Goal: Task Accomplishment & Management: Manage account settings

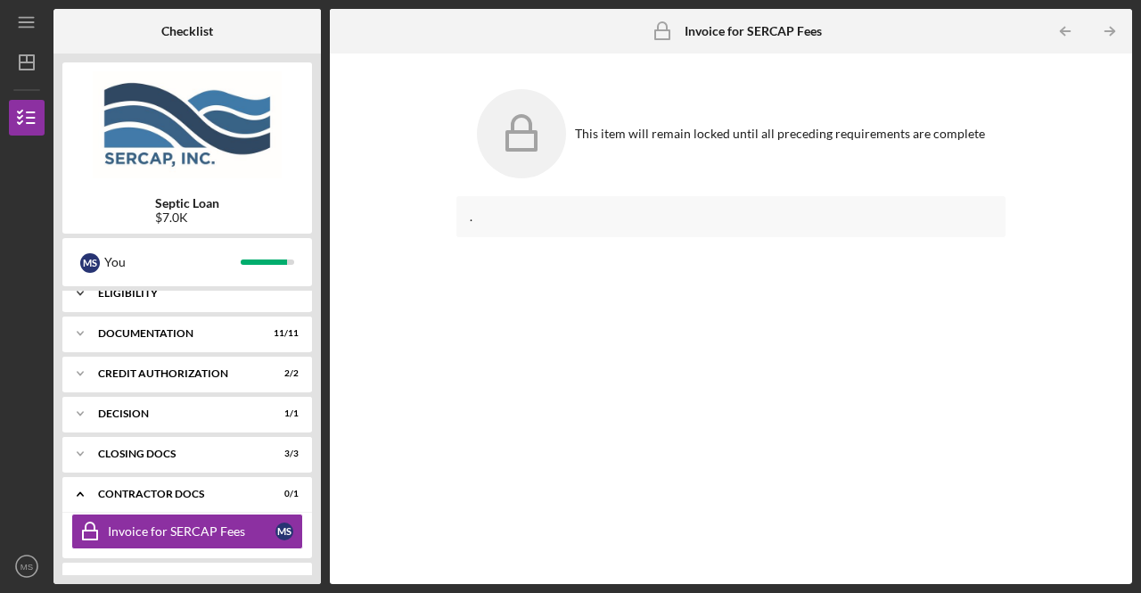
scroll to position [45, 0]
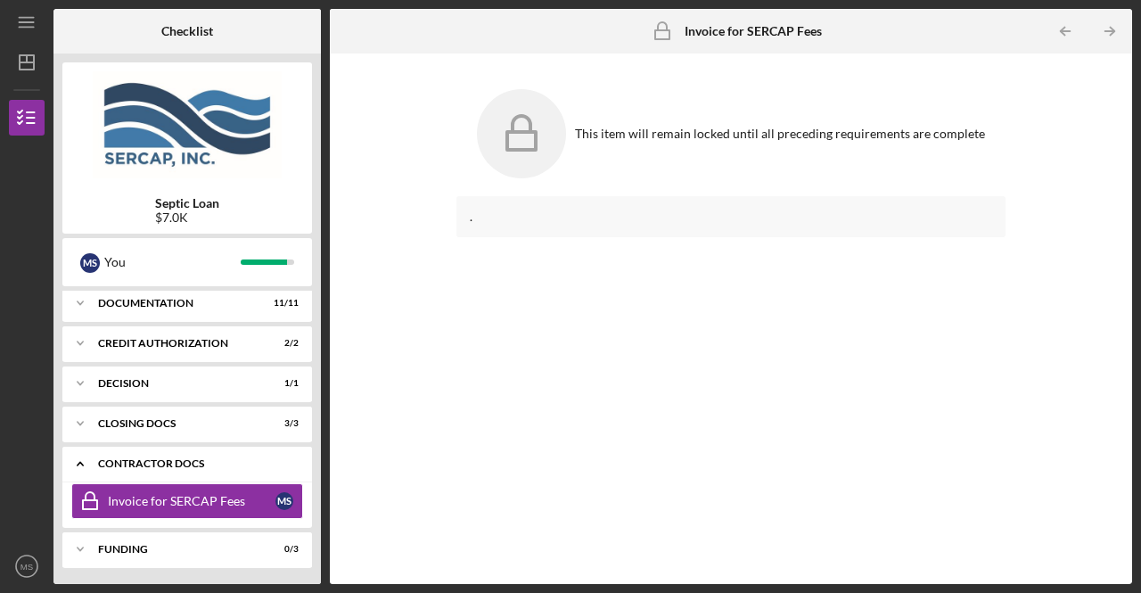
click at [188, 456] on div "Icon/Expander Contractor Docs 0 / 1" at bounding box center [187, 464] width 250 height 37
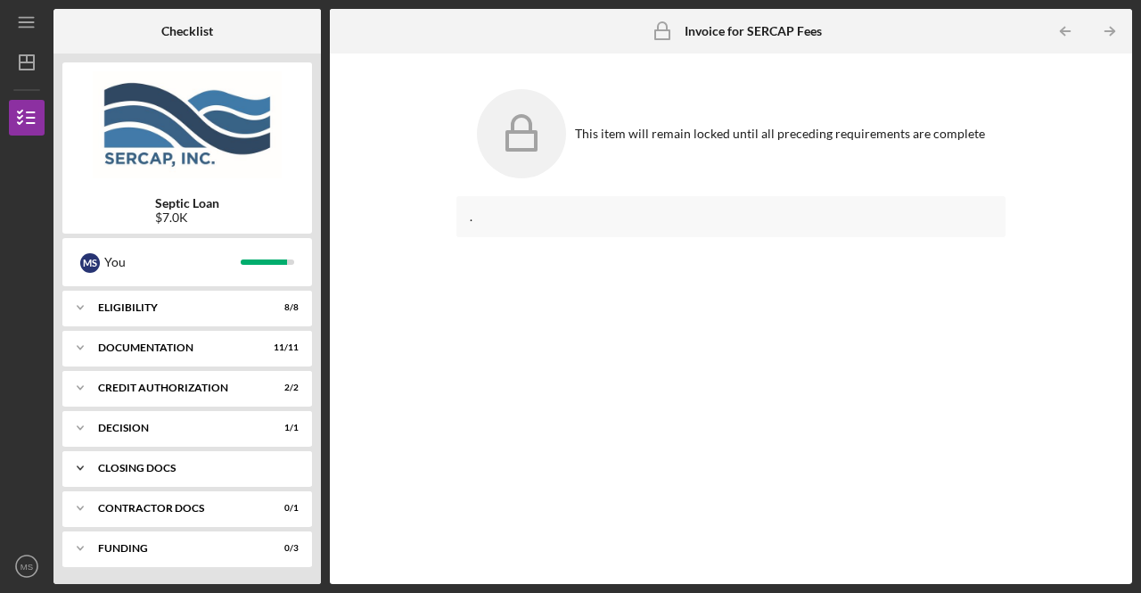
scroll to position [0, 0]
click at [152, 506] on div "Contractor Docs" at bounding box center [194, 508] width 192 height 11
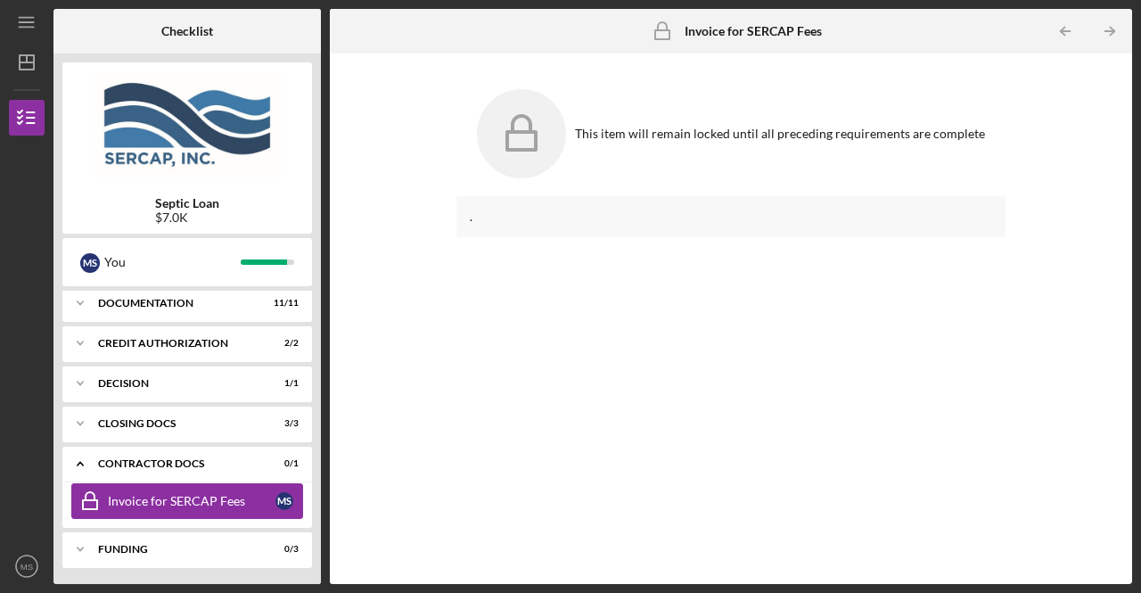
click at [161, 498] on div "Invoice for SERCAP Fees" at bounding box center [192, 501] width 168 height 14
click at [160, 464] on div "Contractor Docs" at bounding box center [194, 463] width 192 height 11
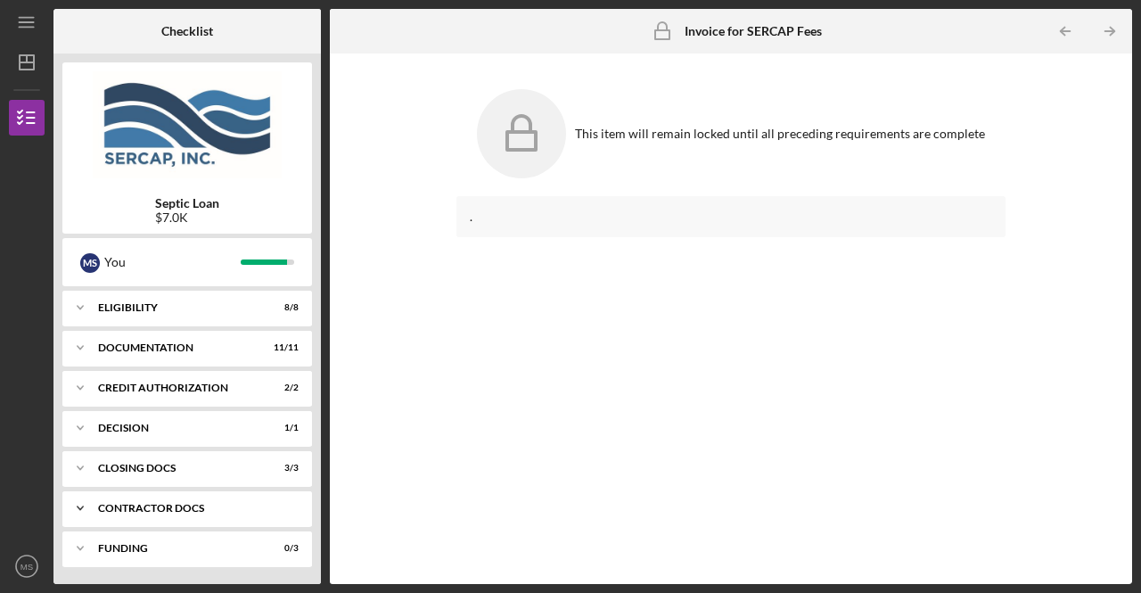
click at [148, 507] on div "Contractor Docs" at bounding box center [194, 508] width 192 height 11
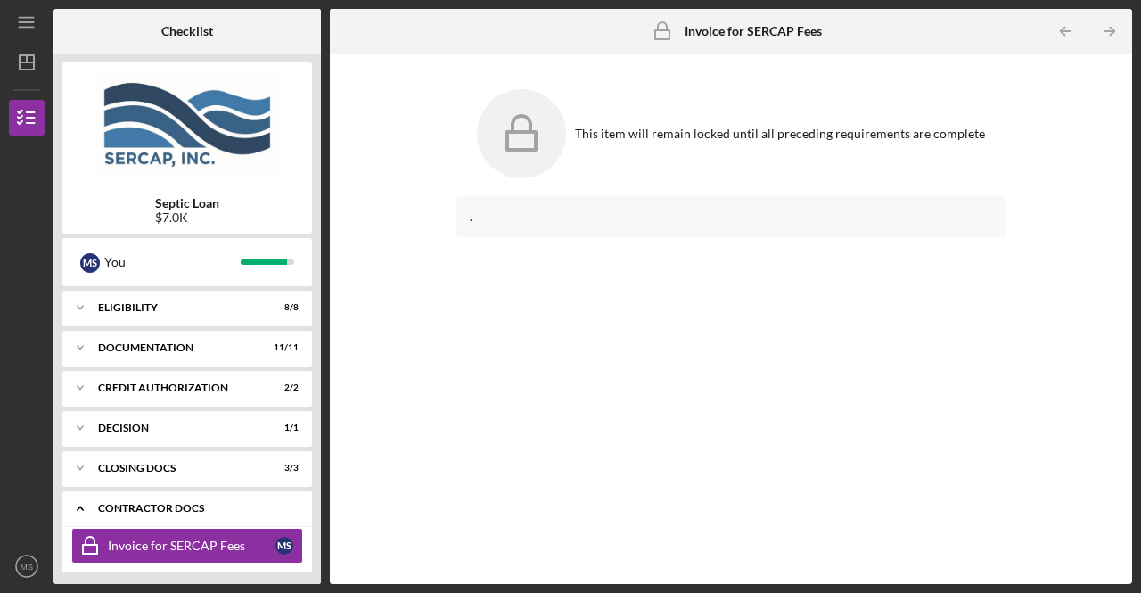
scroll to position [45, 0]
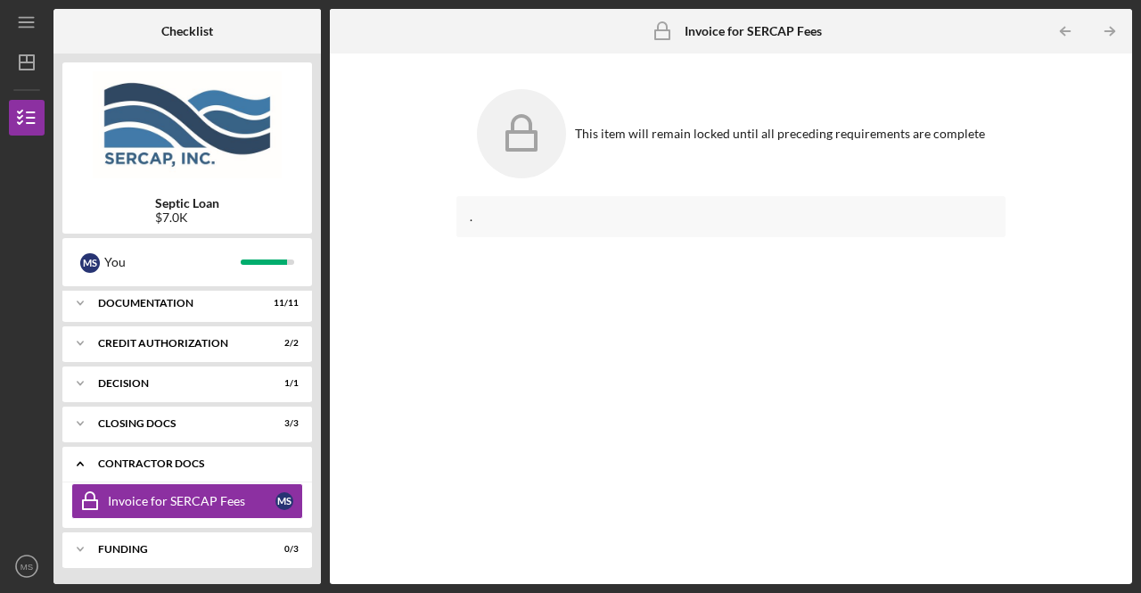
click at [80, 463] on polyline at bounding box center [80, 465] width 5 height 4
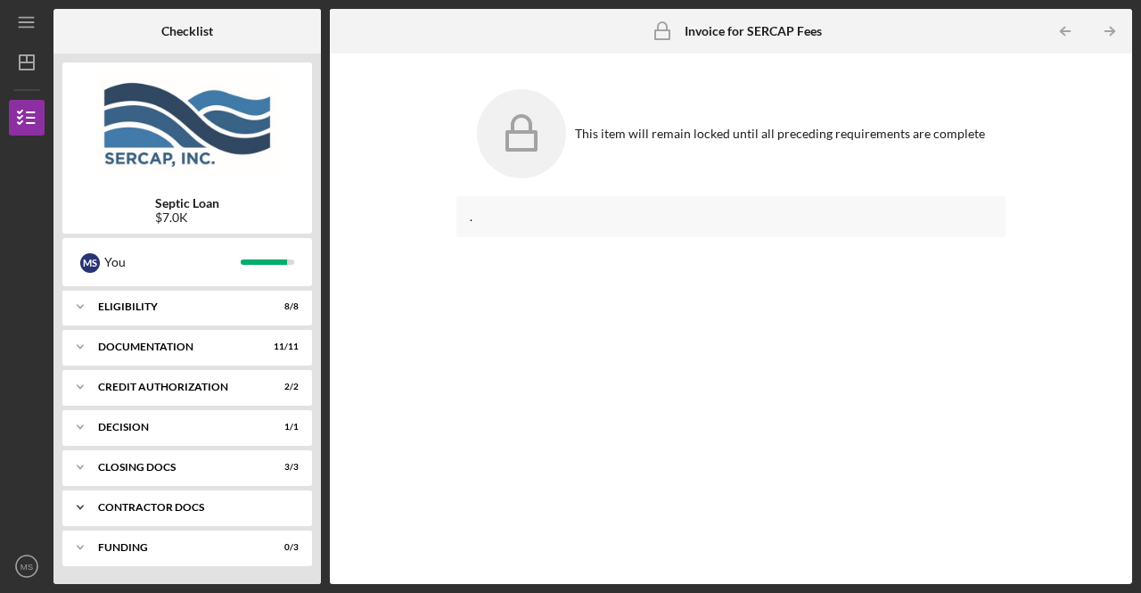
scroll to position [0, 0]
click at [187, 470] on div "CLOSING DOCS" at bounding box center [194, 468] width 192 height 11
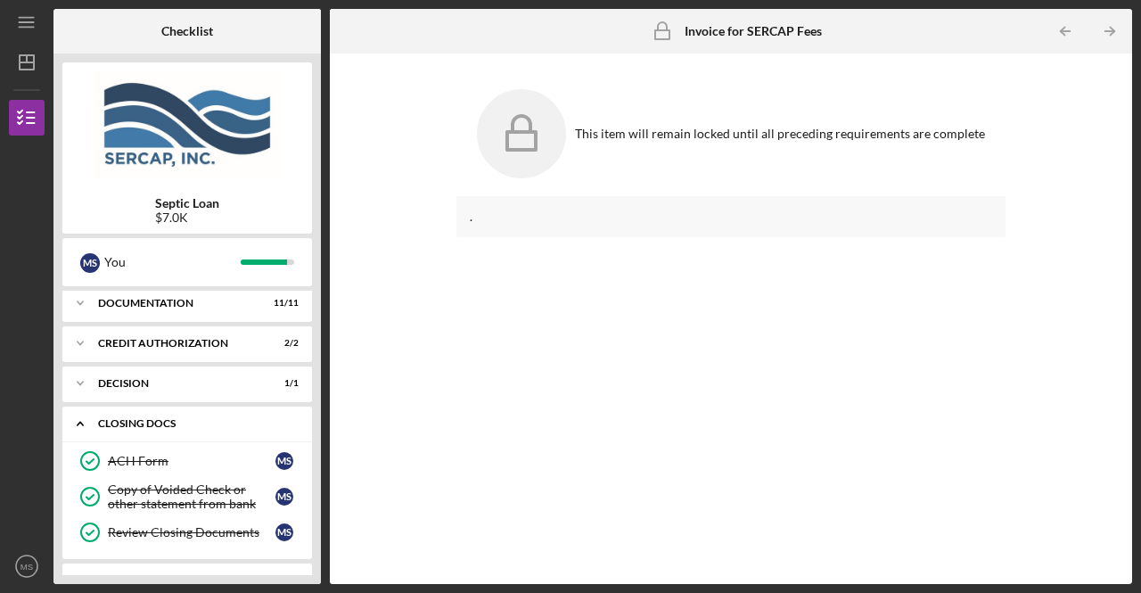
click at [187, 470] on link "ACH Form ACH Form M S" at bounding box center [187, 461] width 232 height 36
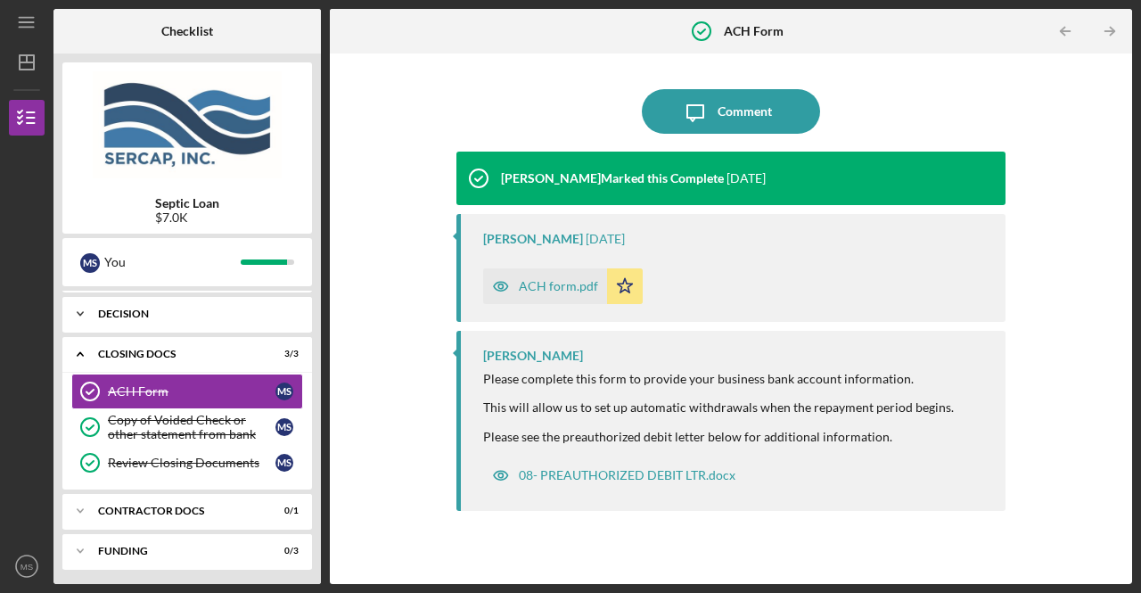
scroll to position [115, 0]
click at [180, 505] on div "Contractor Docs" at bounding box center [194, 510] width 192 height 11
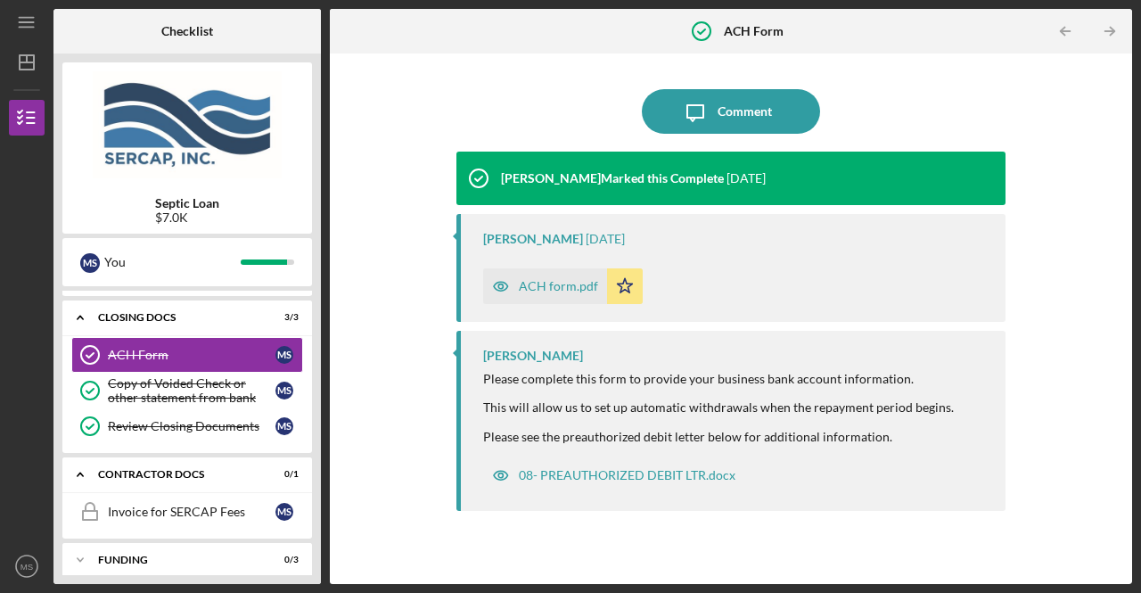
scroll to position [160, 0]
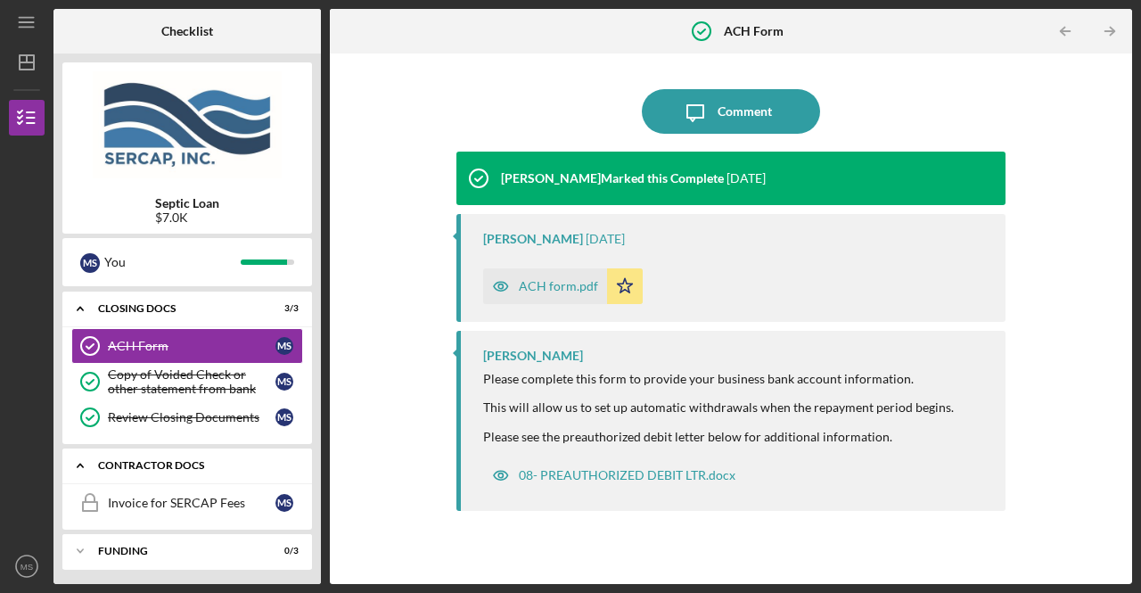
click at [80, 464] on icon "Icon/Expander" at bounding box center [80, 466] width 36 height 36
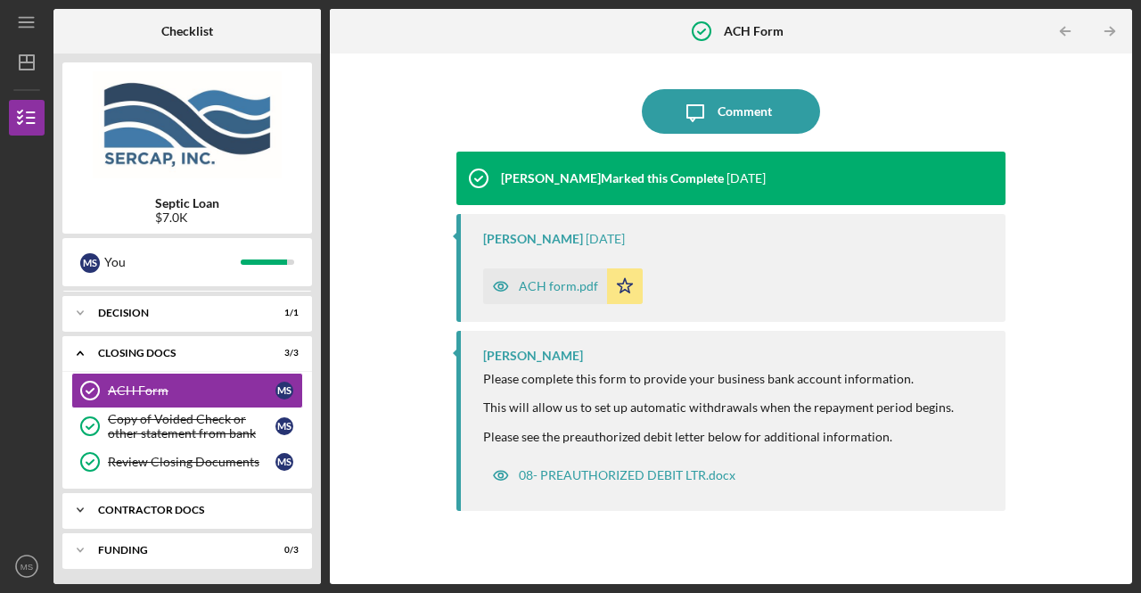
click at [79, 194] on polyline at bounding box center [80, 193] width 5 height 4
